Goal: Information Seeking & Learning: Find specific fact

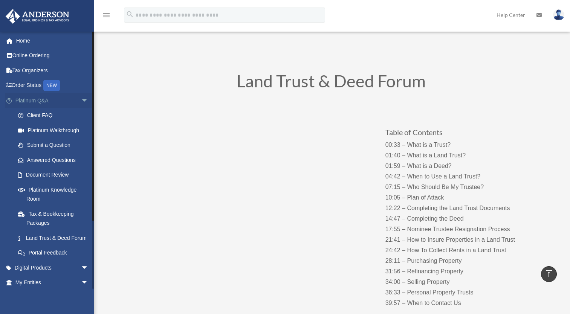
scroll to position [1339, 0]
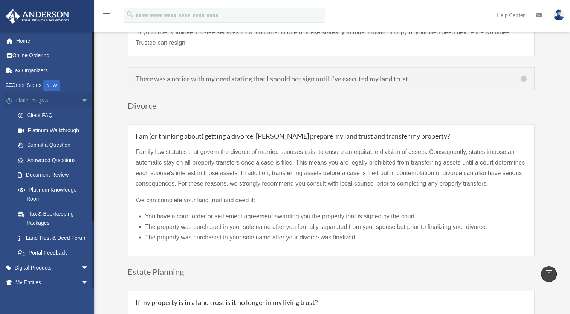
click at [81, 99] on span "arrow_drop_down" at bounding box center [88, 100] width 15 height 15
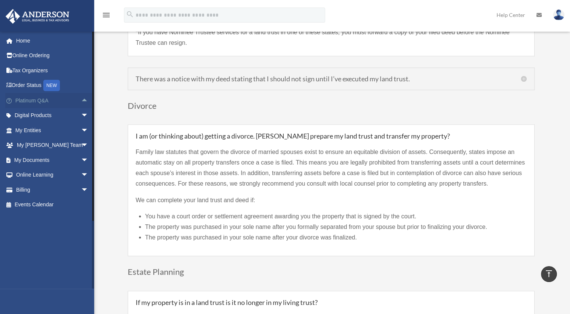
click at [81, 99] on span "arrow_drop_up" at bounding box center [88, 100] width 15 height 15
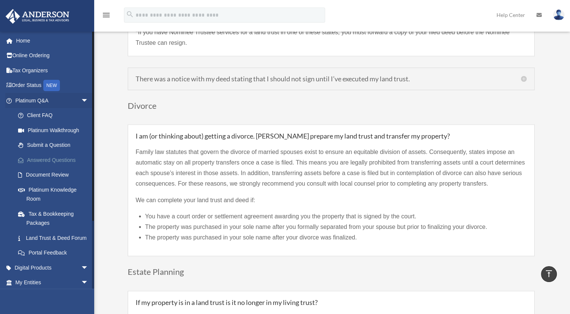
click at [47, 160] on link "Answered Questions" at bounding box center [55, 160] width 89 height 15
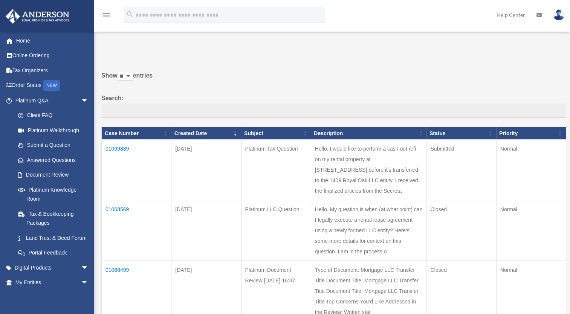
scroll to position [28, 0]
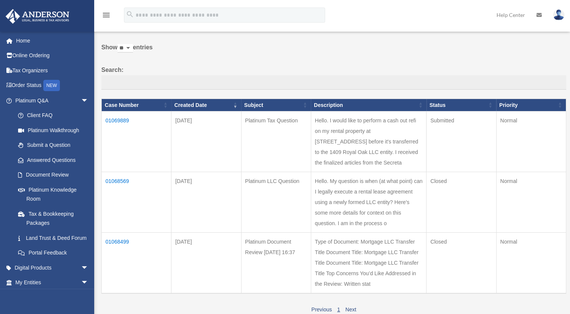
drag, startPoint x: 332, startPoint y: 120, endPoint x: 366, endPoint y: 186, distance: 73.8
click at [366, 172] on td "Hello. I would like to perform a cash out refi on my rental property at 1409 Ro…" at bounding box center [369, 142] width 116 height 61
click at [120, 123] on td "01069889" at bounding box center [137, 142] width 70 height 61
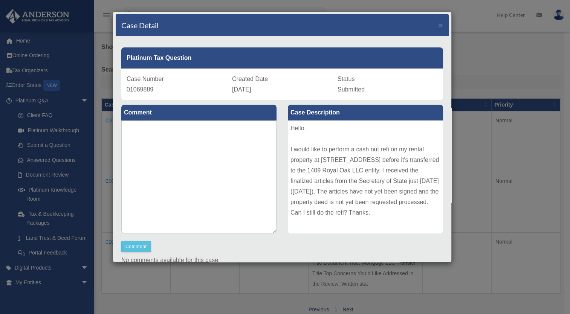
click at [360, 164] on div "Hello. I would like to perform a cash out refi on my rental property at 1409 Ro…" at bounding box center [365, 177] width 155 height 113
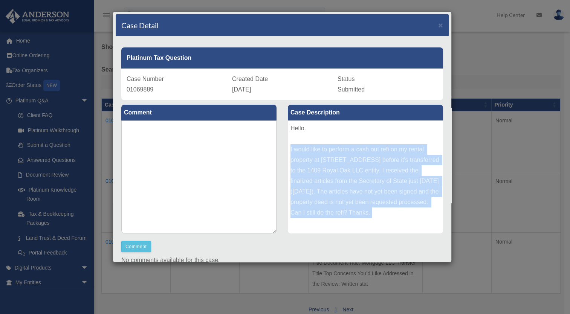
click at [360, 164] on div "Hello. I would like to perform a cash out refi on my rental property at 1409 Ro…" at bounding box center [365, 177] width 155 height 113
copy div "I would like to perform a cash out refi on my rental property at 1409 Royal Oak…"
click at [438, 26] on span "×" at bounding box center [440, 25] width 5 height 9
